Goal: Task Accomplishment & Management: Complete application form

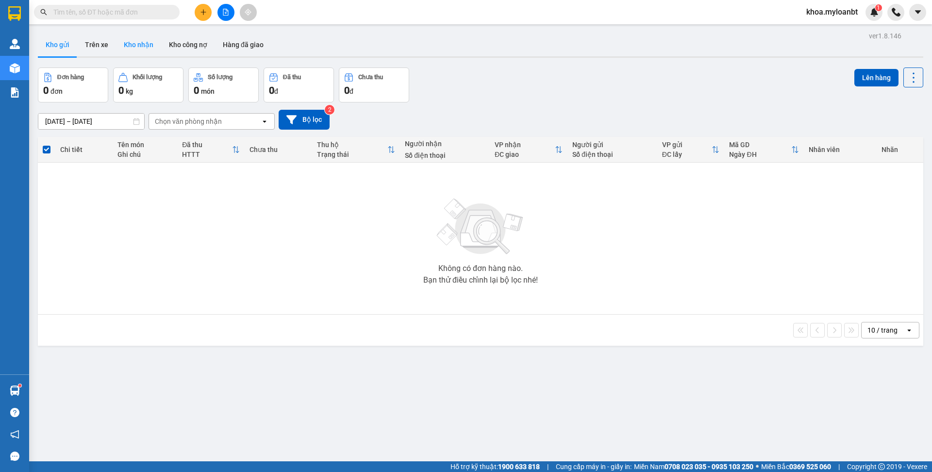
click at [132, 34] on button "Kho nhận" at bounding box center [138, 44] width 45 height 23
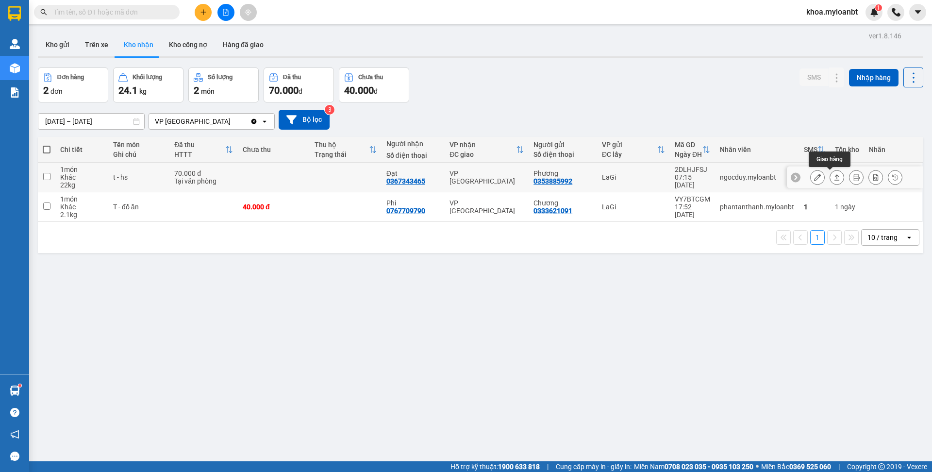
click at [833, 179] on icon at bounding box center [836, 177] width 7 height 7
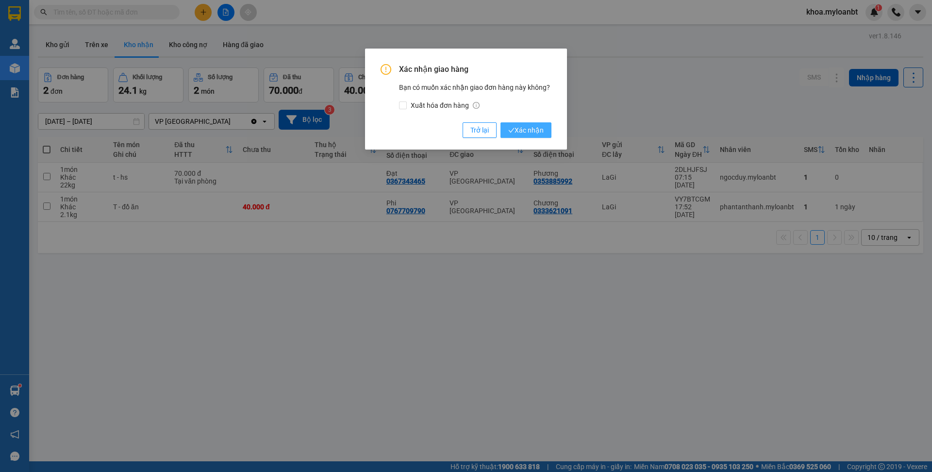
click at [520, 132] on span "Xác nhận" at bounding box center [525, 130] width 35 height 11
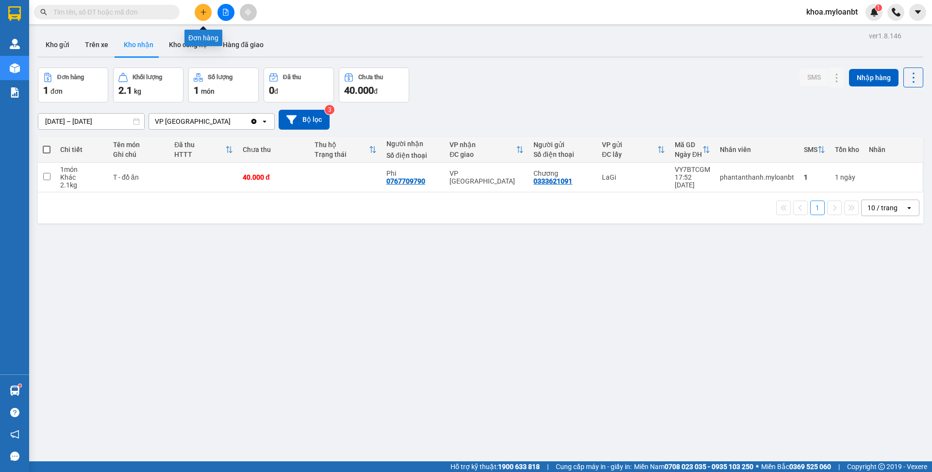
click at [206, 13] on icon "plus" at bounding box center [203, 12] width 7 height 7
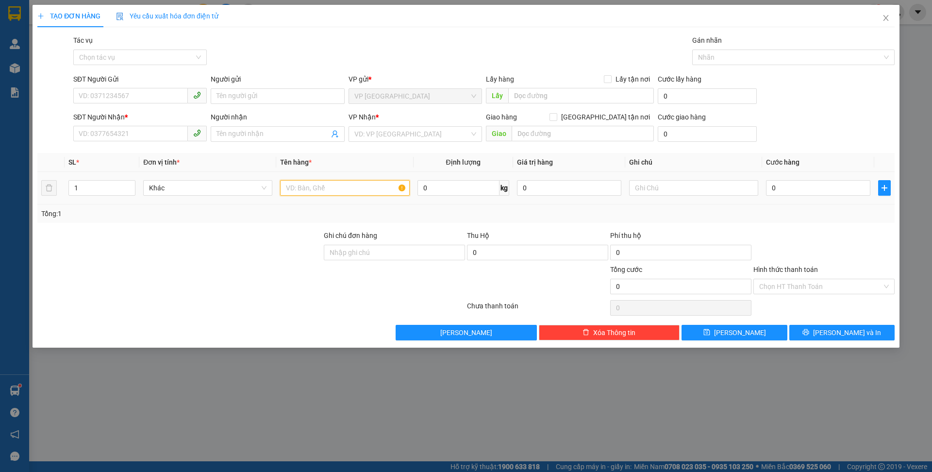
click at [334, 182] on input "text" at bounding box center [344, 188] width 129 height 16
type input "t- hôp bánh"
click at [153, 101] on input "SĐT Người Gửi" at bounding box center [130, 96] width 115 height 16
type input "0943171514"
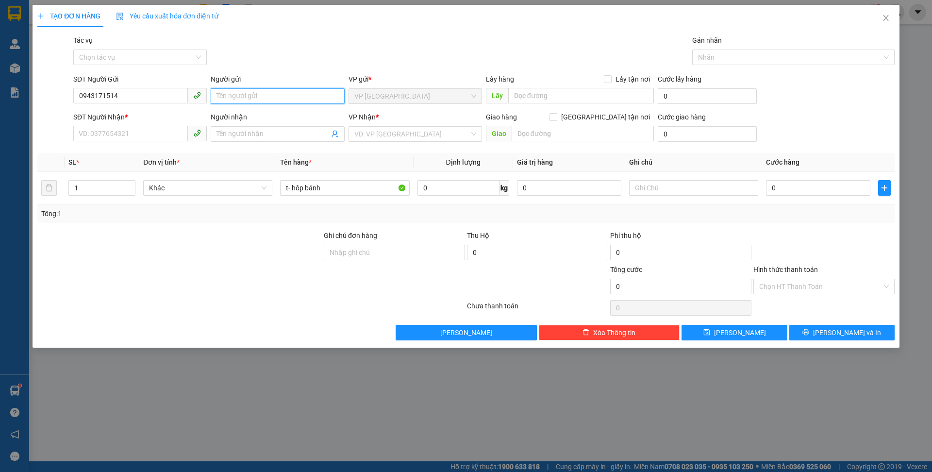
click at [226, 99] on input "Người gửi" at bounding box center [277, 96] width 133 height 16
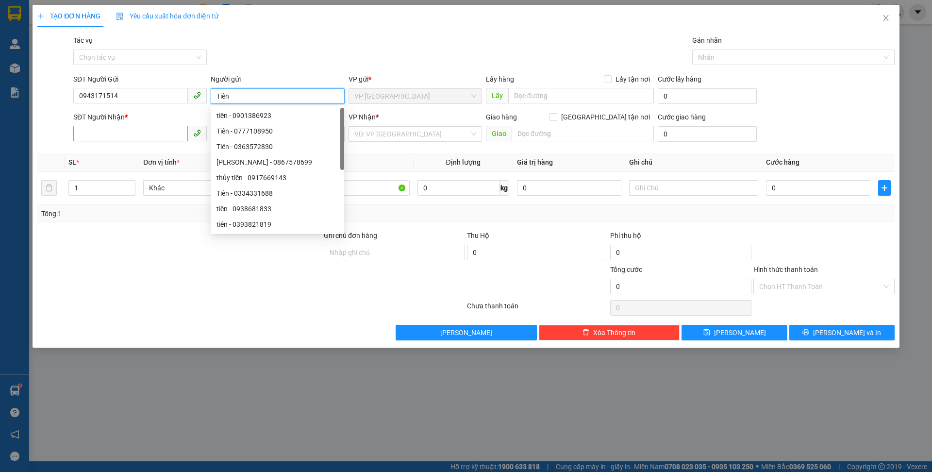
type input "Tiên"
click at [132, 134] on input "SĐT Người Nhận *" at bounding box center [130, 134] width 115 height 16
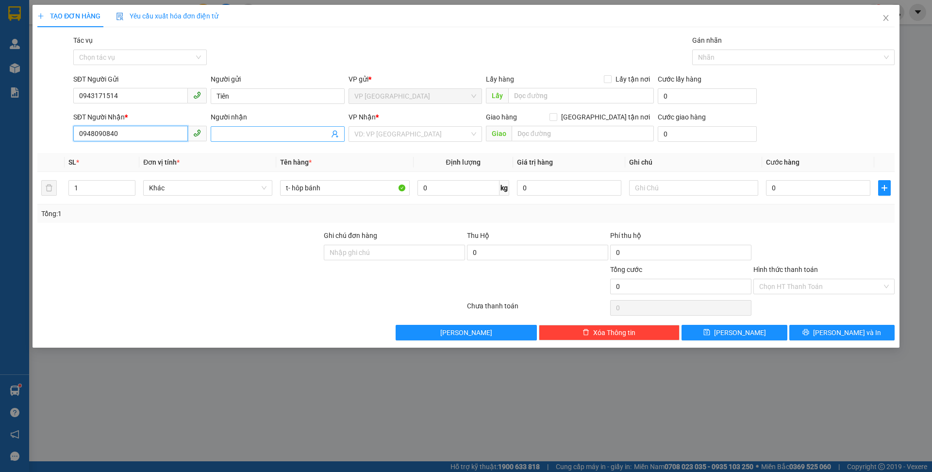
type input "0948090840"
click at [255, 137] on input "Người nhận" at bounding box center [272, 134] width 112 height 11
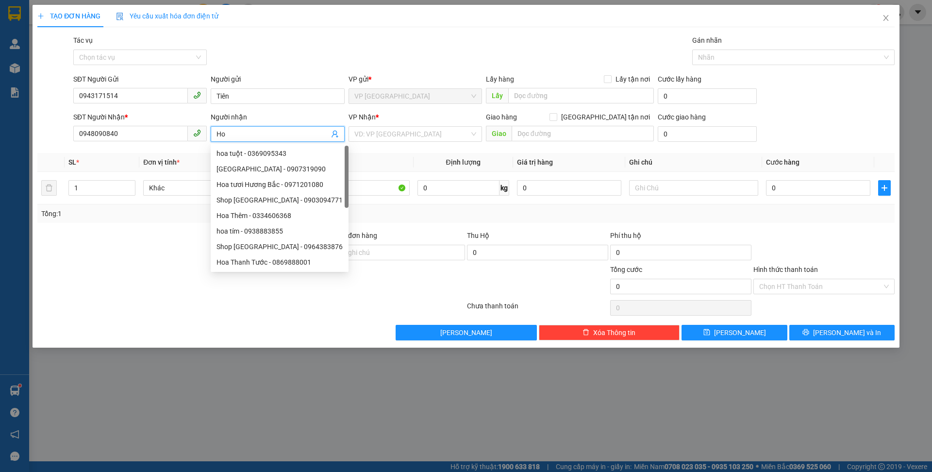
type input "H"
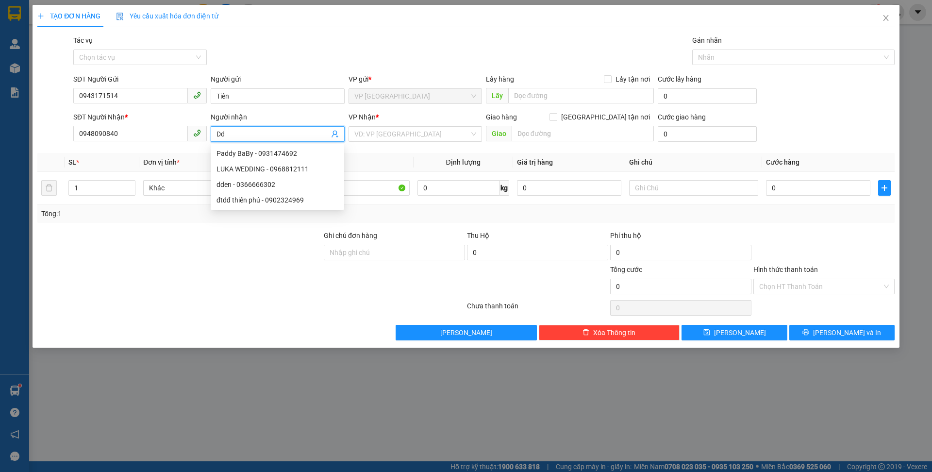
type input "D"
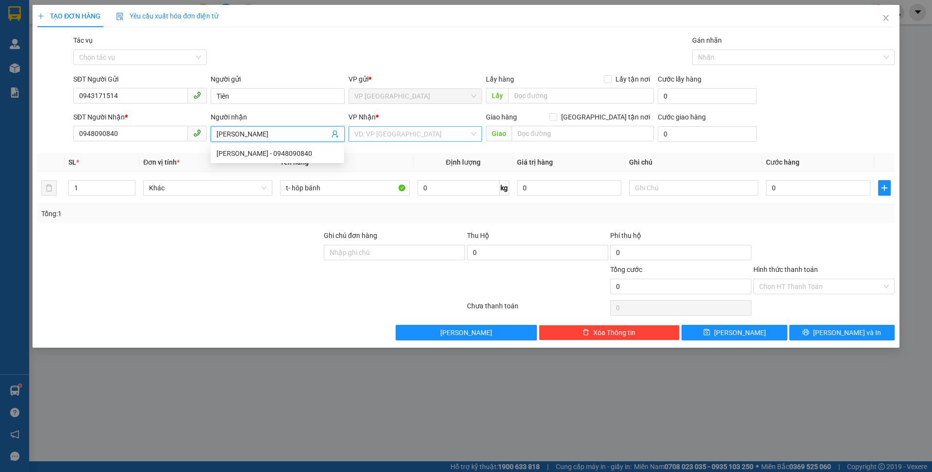
type input "[PERSON_NAME]"
click at [373, 137] on input "search" at bounding box center [411, 134] width 115 height 15
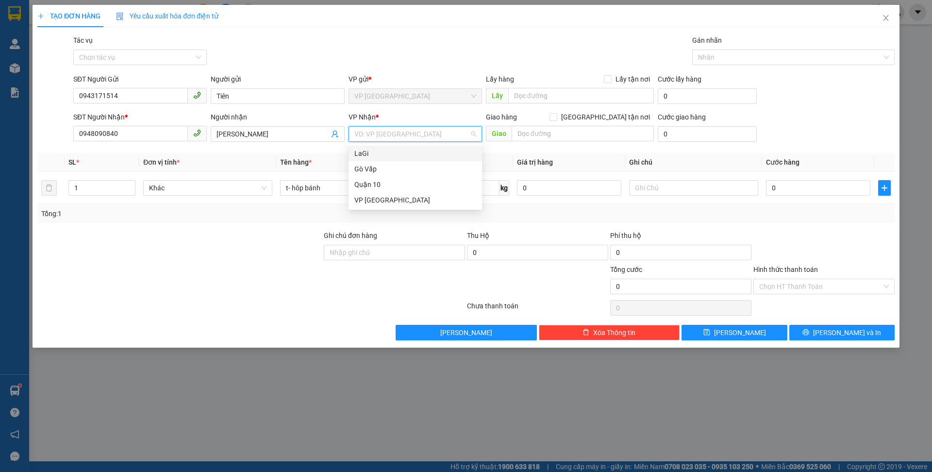
click at [370, 153] on div "LaGi" at bounding box center [415, 153] width 122 height 11
click at [584, 134] on input "text" at bounding box center [583, 134] width 142 height 16
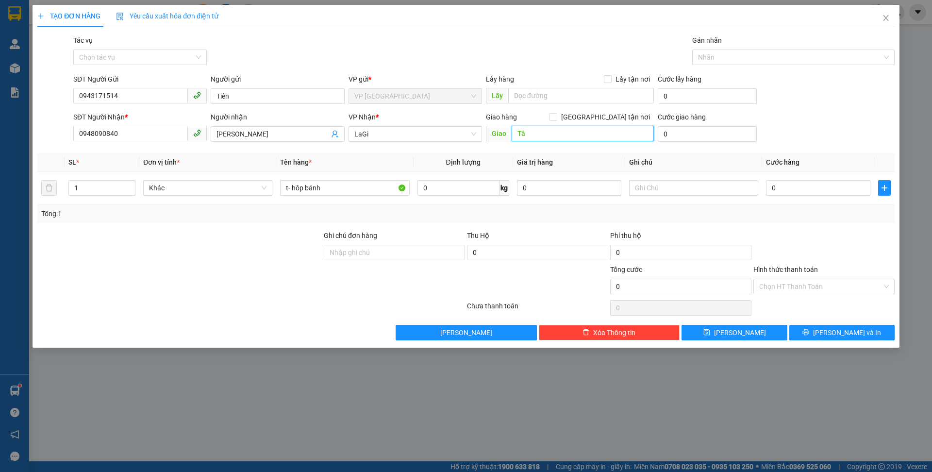
type input "T"
click at [488, 196] on div "0 kg" at bounding box center [463, 187] width 92 height 19
click at [486, 191] on input "0" at bounding box center [458, 188] width 82 height 16
type input "16"
click at [855, 196] on div "0" at bounding box center [818, 187] width 104 height 19
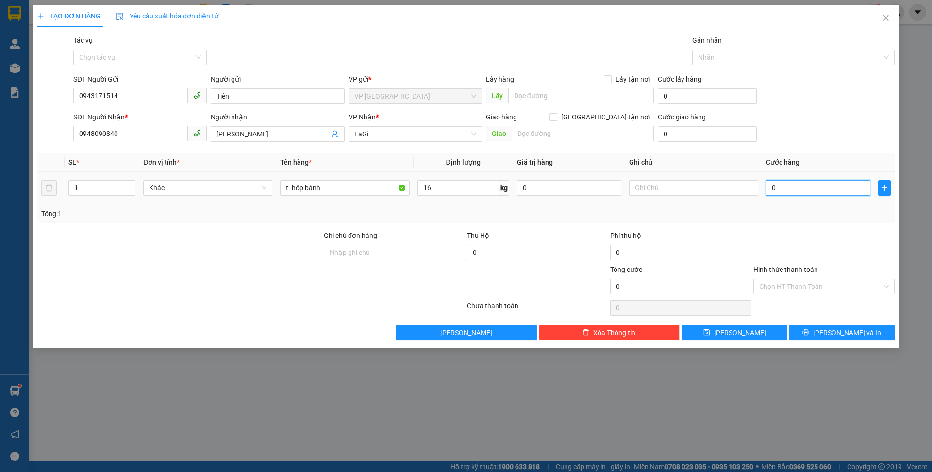
click at [852, 195] on input "0" at bounding box center [818, 188] width 104 height 16
type input "7"
type input "70"
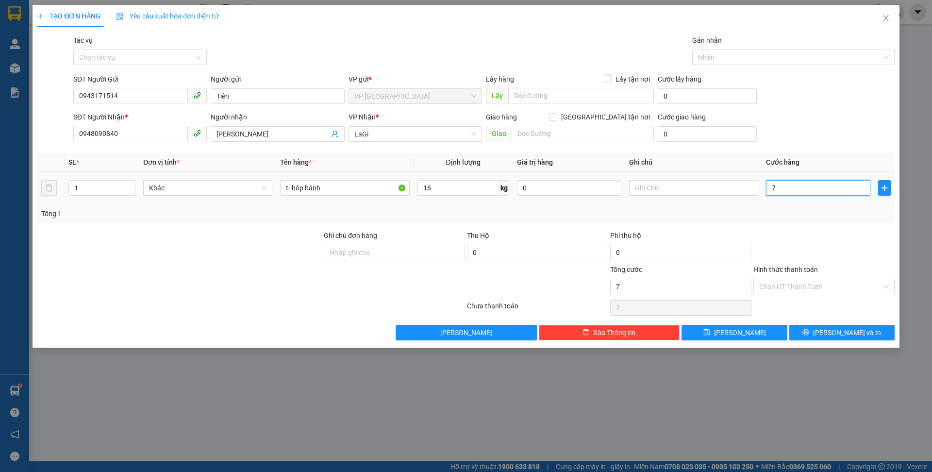
type input "70"
type input "7"
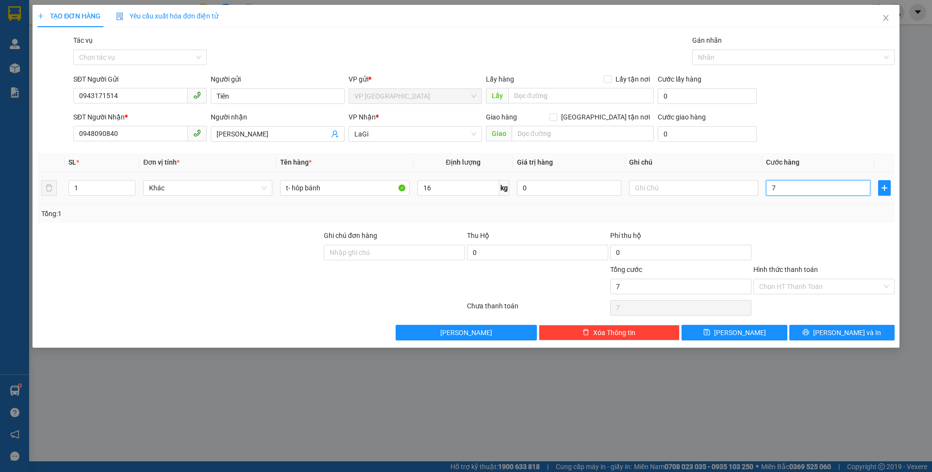
type input "0"
type input "07"
type input "7"
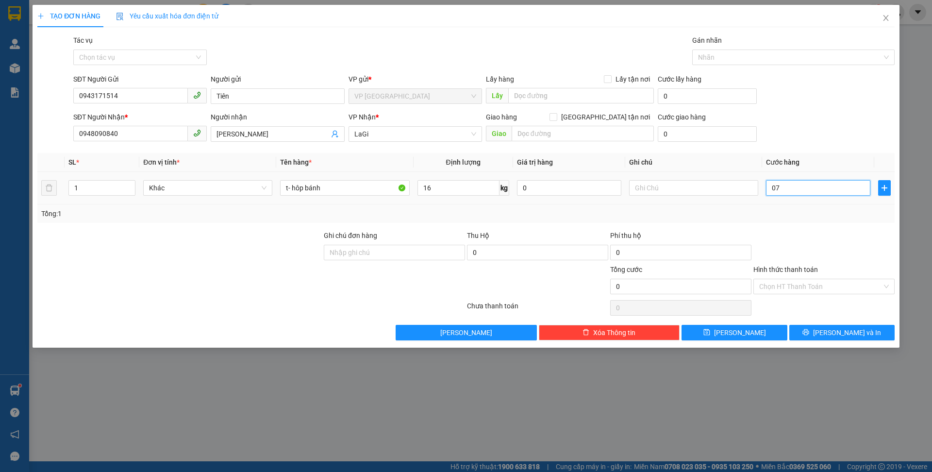
type input "7"
type input "0.770"
type input "770"
type input "077"
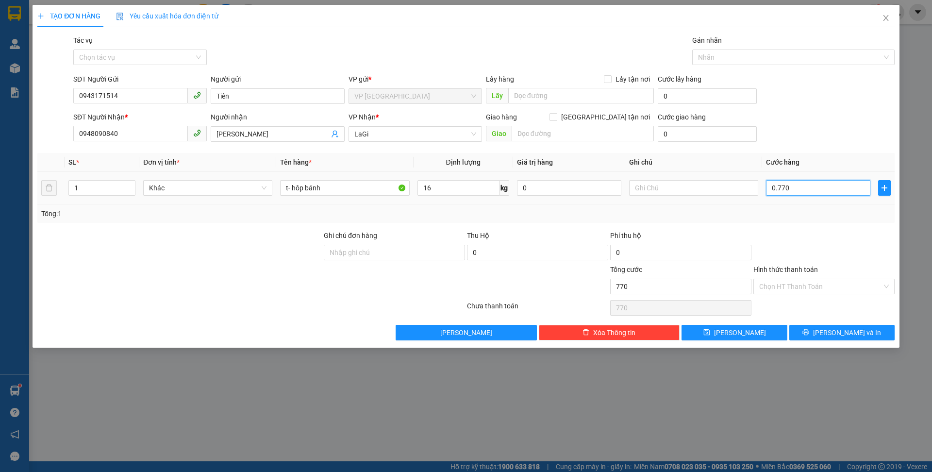
type input "77"
type input "07"
type input "7"
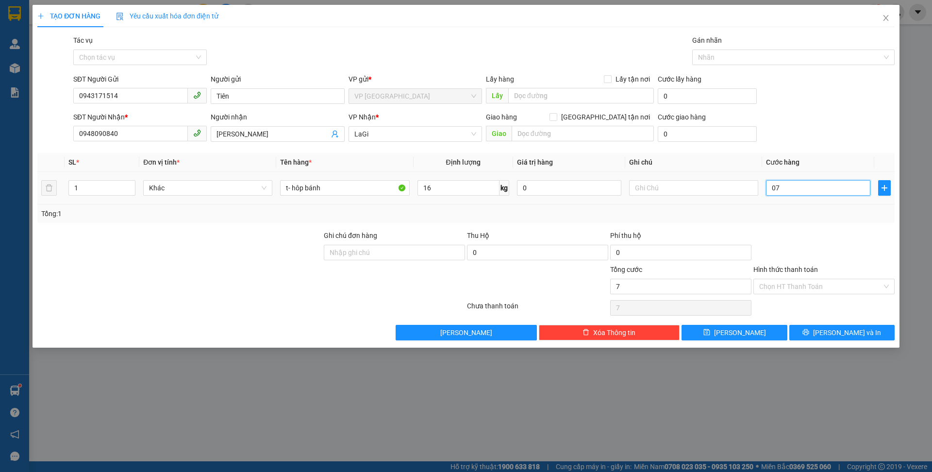
type input "070"
type input "70"
type input "70.000"
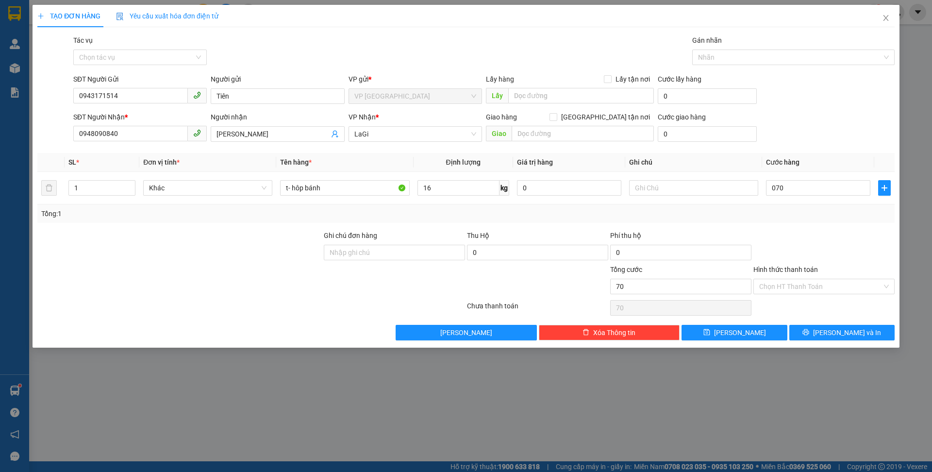
type input "70.000"
click at [832, 232] on div at bounding box center [823, 247] width 143 height 34
click at [808, 346] on div "TẠO ĐƠN HÀNG Yêu cầu xuất hóa đơn điện tử Transit Pickup Surcharge Ids Transit …" at bounding box center [466, 176] width 867 height 343
click at [801, 339] on button "[PERSON_NAME] và In" at bounding box center [841, 333] width 105 height 16
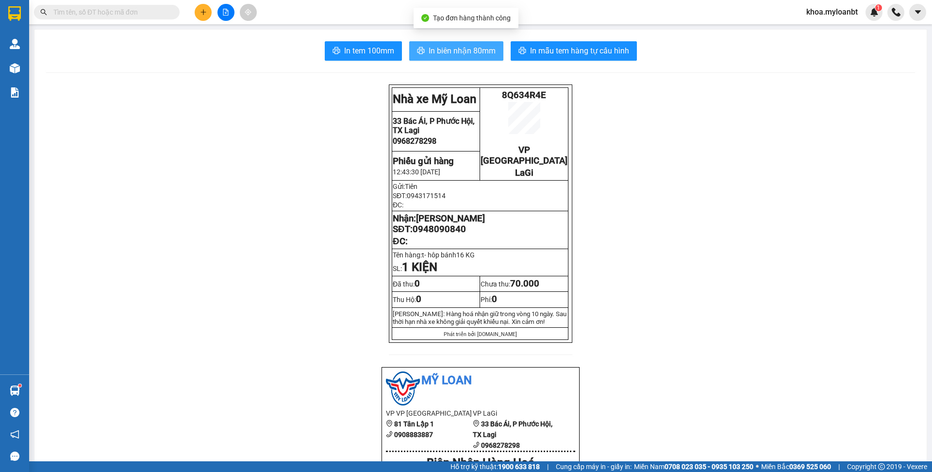
click at [474, 56] on span "In biên nhận 80mm" at bounding box center [462, 51] width 67 height 12
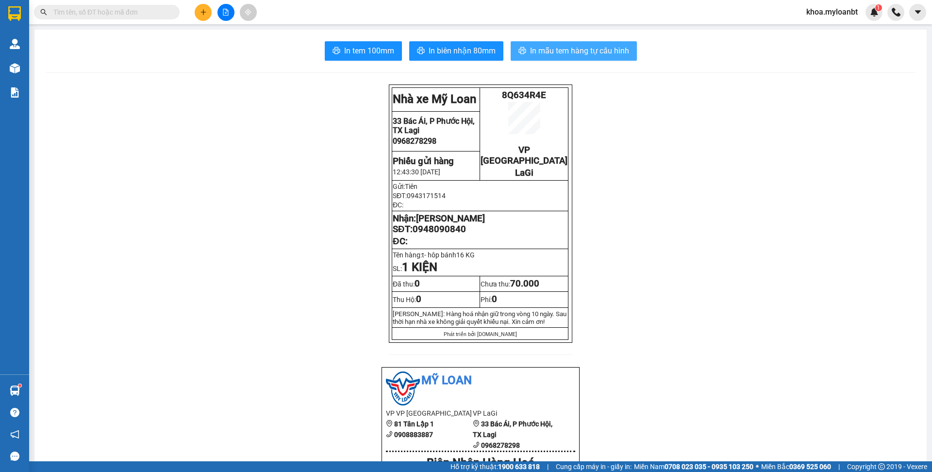
click at [594, 60] on button "In mẫu tem hàng tự cấu hình" at bounding box center [574, 50] width 126 height 19
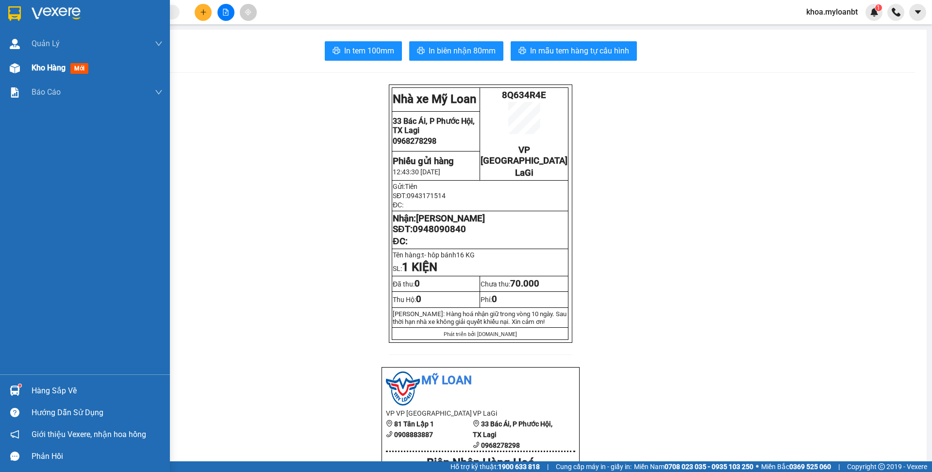
click at [29, 75] on div "Kho hàng mới" at bounding box center [85, 68] width 170 height 24
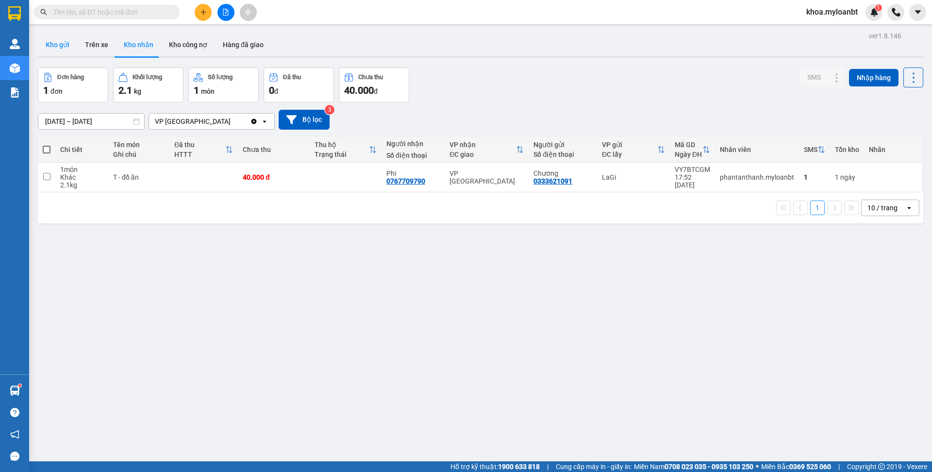
click at [73, 53] on button "Kho gửi" at bounding box center [57, 44] width 39 height 23
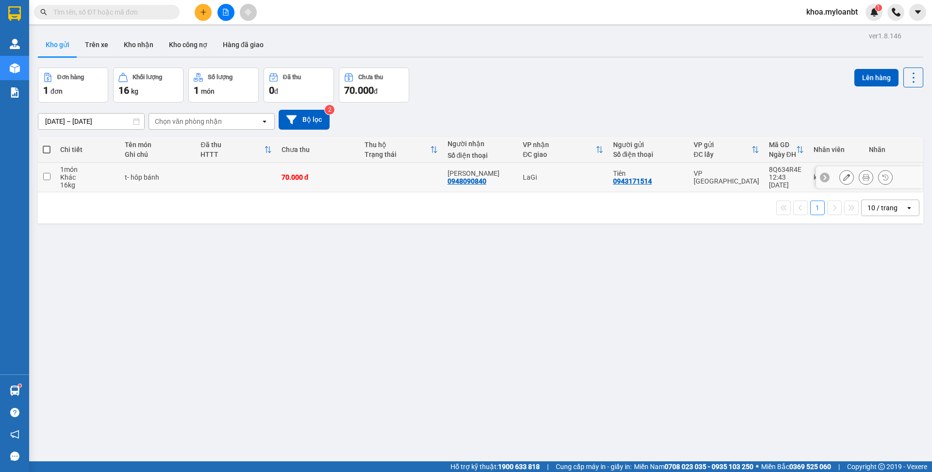
click at [249, 168] on td at bounding box center [236, 178] width 81 height 30
checkbox input "true"
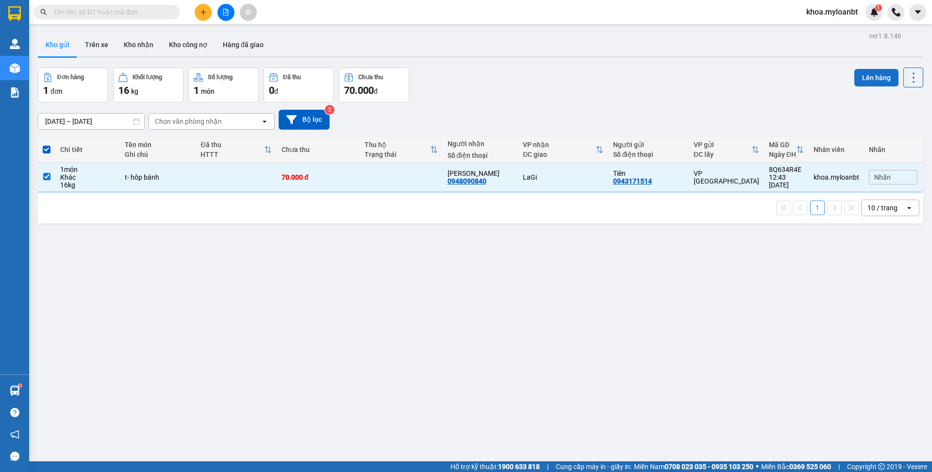
click at [858, 78] on button "Lên hàng" at bounding box center [876, 77] width 44 height 17
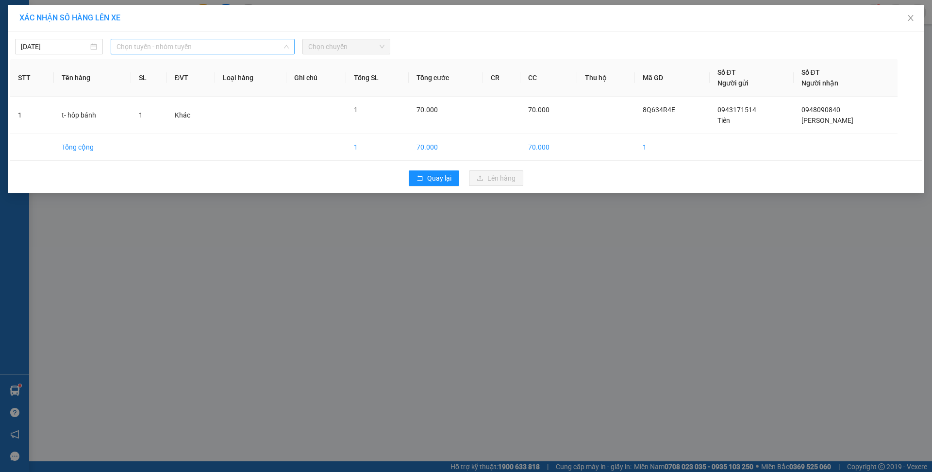
click at [137, 50] on span "Chọn tuyến - nhóm tuyến" at bounding box center [202, 46] width 172 height 15
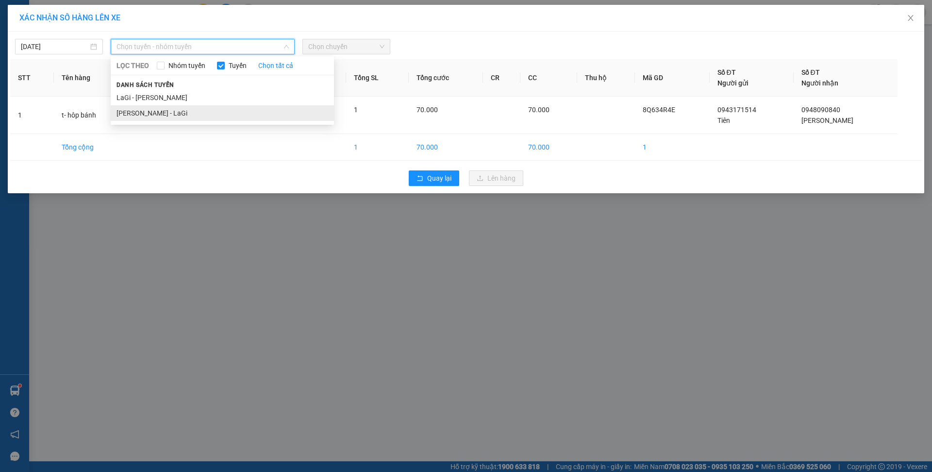
click at [132, 114] on li "[PERSON_NAME] - LaGi" at bounding box center [222, 113] width 223 height 16
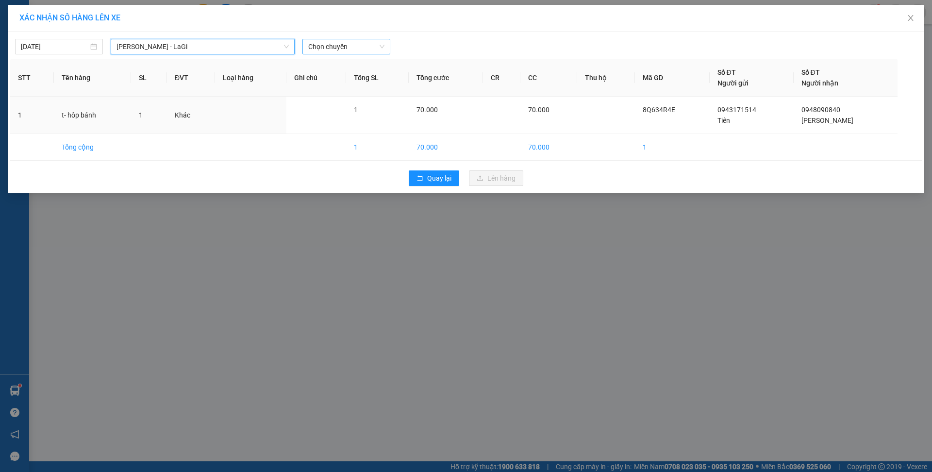
click at [337, 48] on span "Chọn chuyến" at bounding box center [346, 46] width 76 height 15
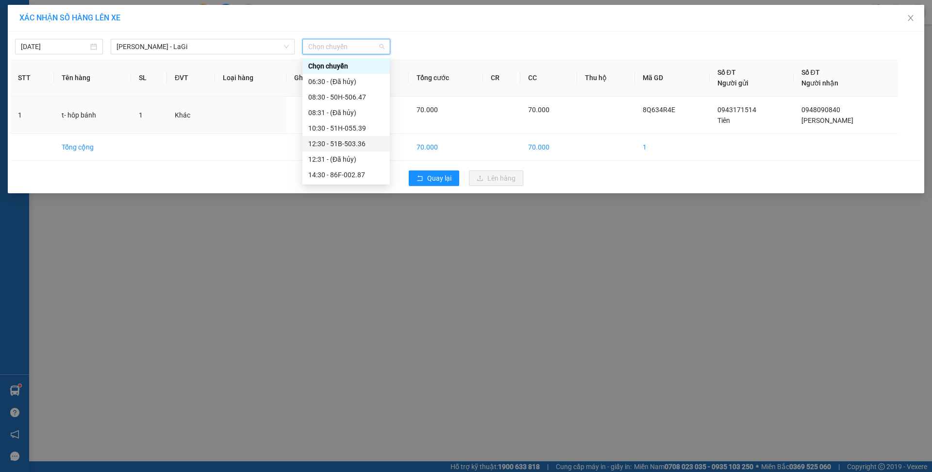
click at [358, 145] on div "12:30 - 51B-503.36" at bounding box center [346, 143] width 76 height 11
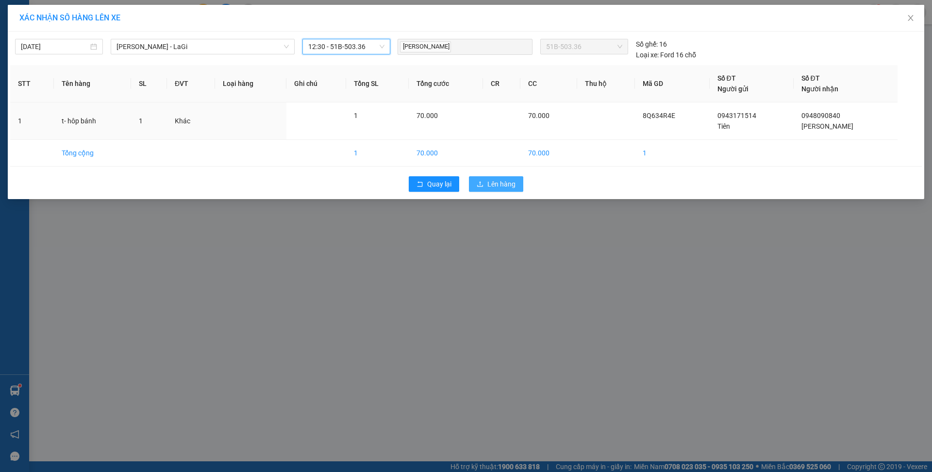
click at [496, 191] on button "Lên hàng" at bounding box center [496, 184] width 54 height 16
